Goal: Navigation & Orientation: Find specific page/section

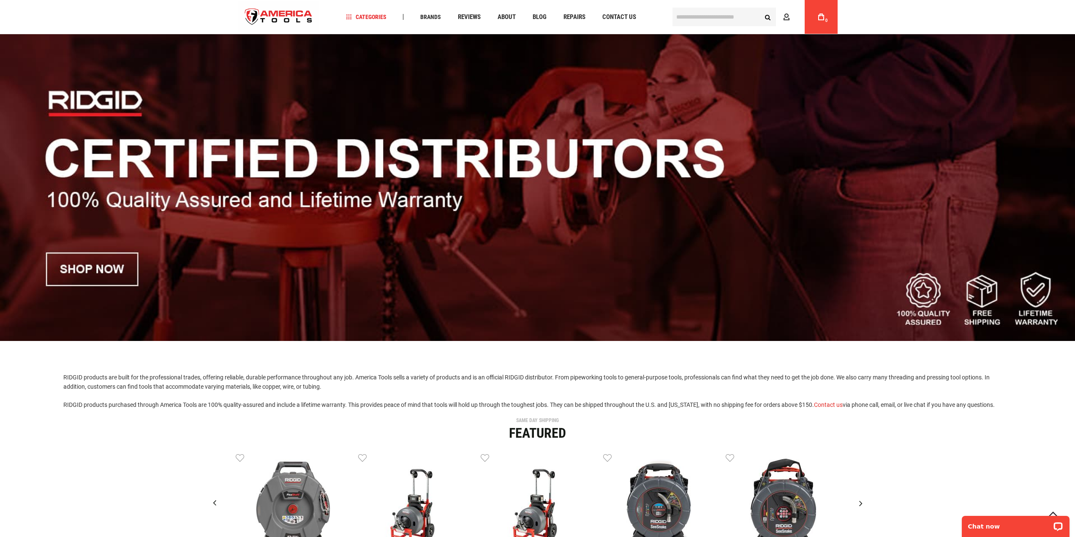
scroll to position [42, 0]
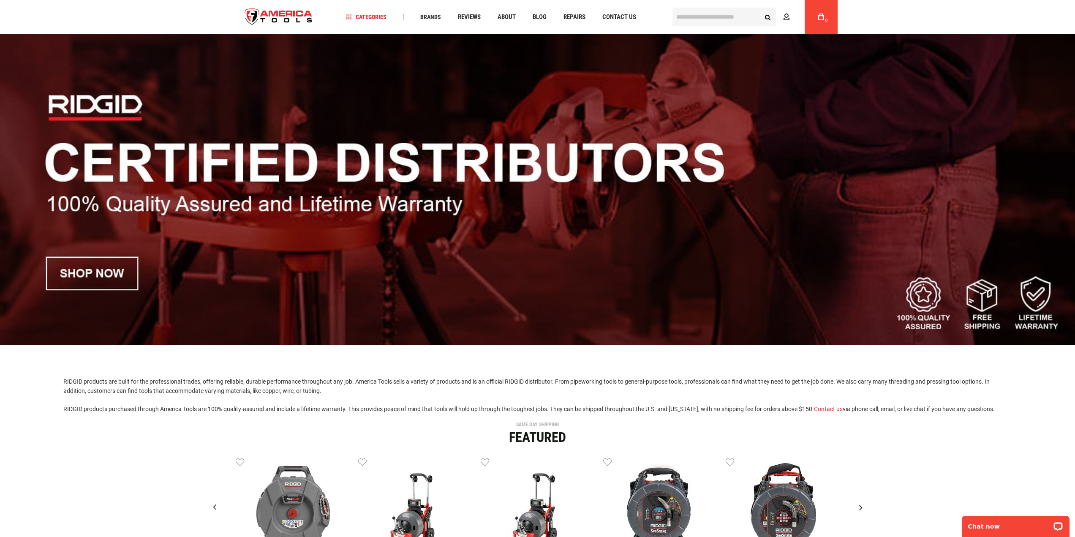
click at [98, 287] on img at bounding box center [537, 176] width 1075 height 337
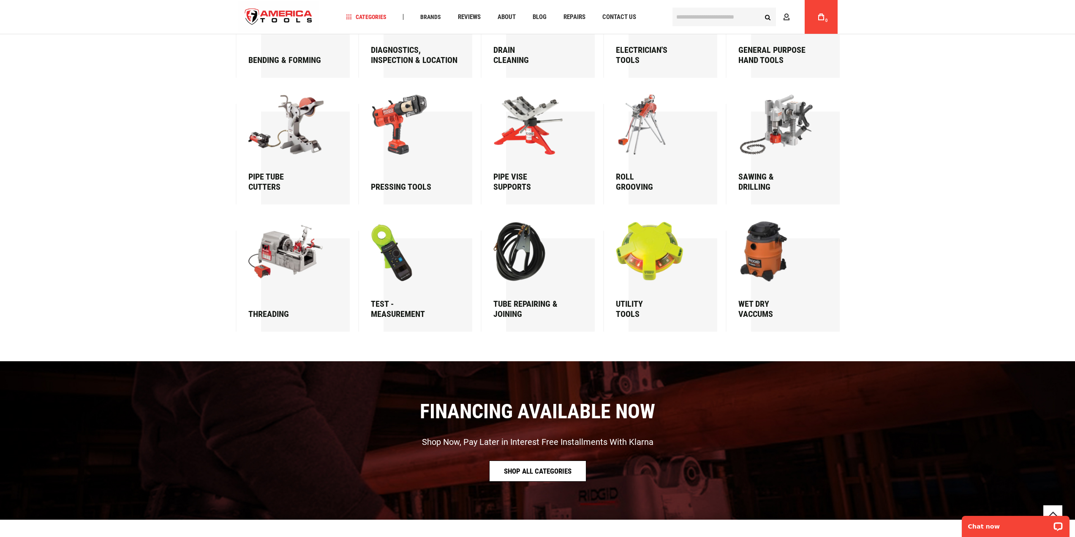
scroll to position [1352, 0]
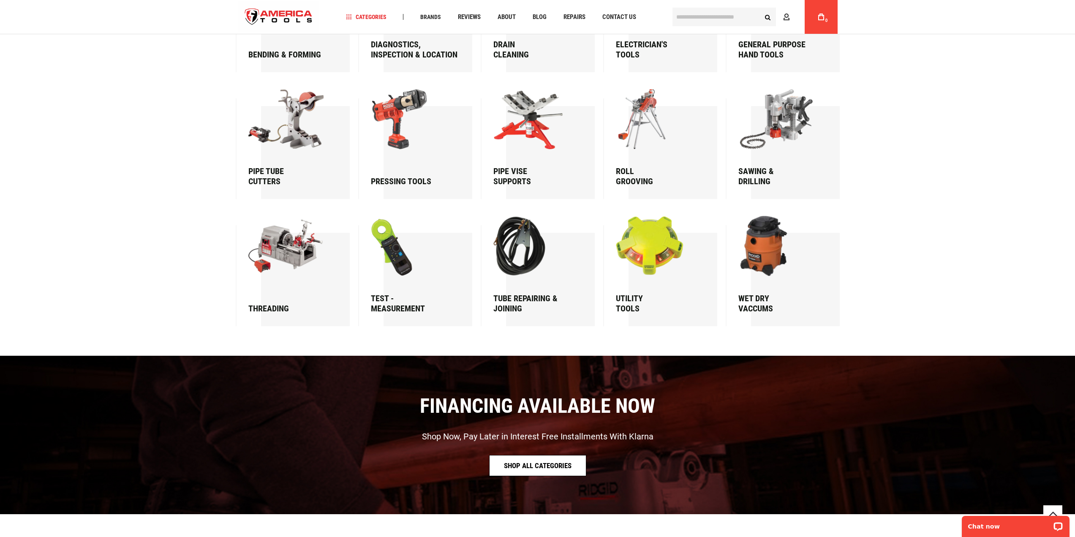
click at [782, 281] on picture at bounding box center [778, 254] width 81 height 77
